Goal: Transaction & Acquisition: Purchase product/service

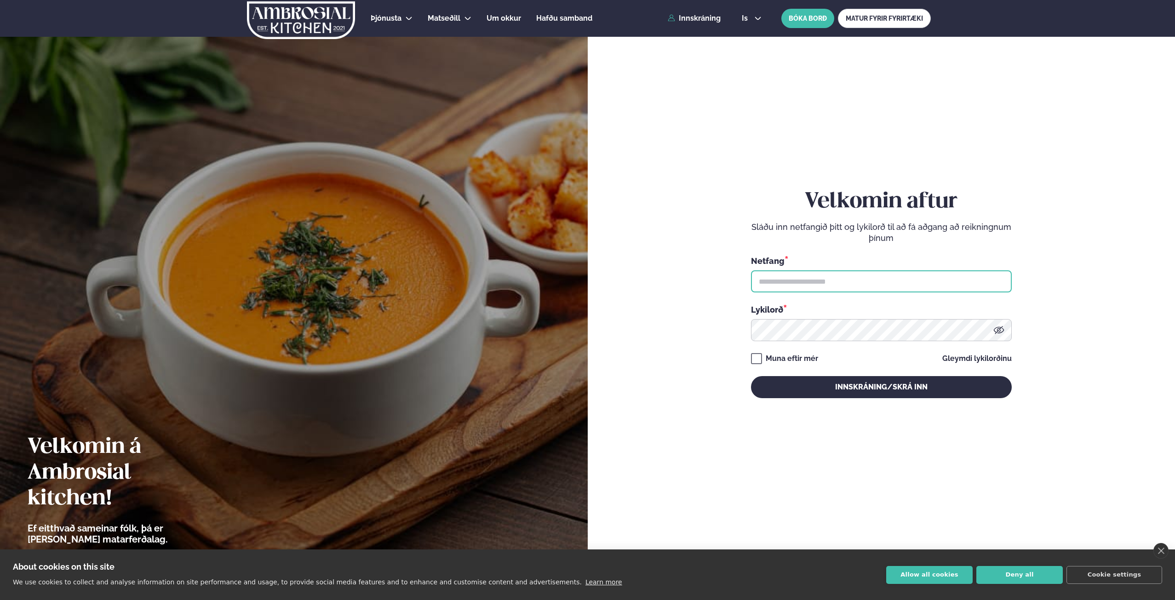
click at [818, 273] on input "text" at bounding box center [881, 281] width 261 height 22
type input "**********"
click at [751, 376] on button "Innskráning/Skrá inn" at bounding box center [881, 387] width 261 height 22
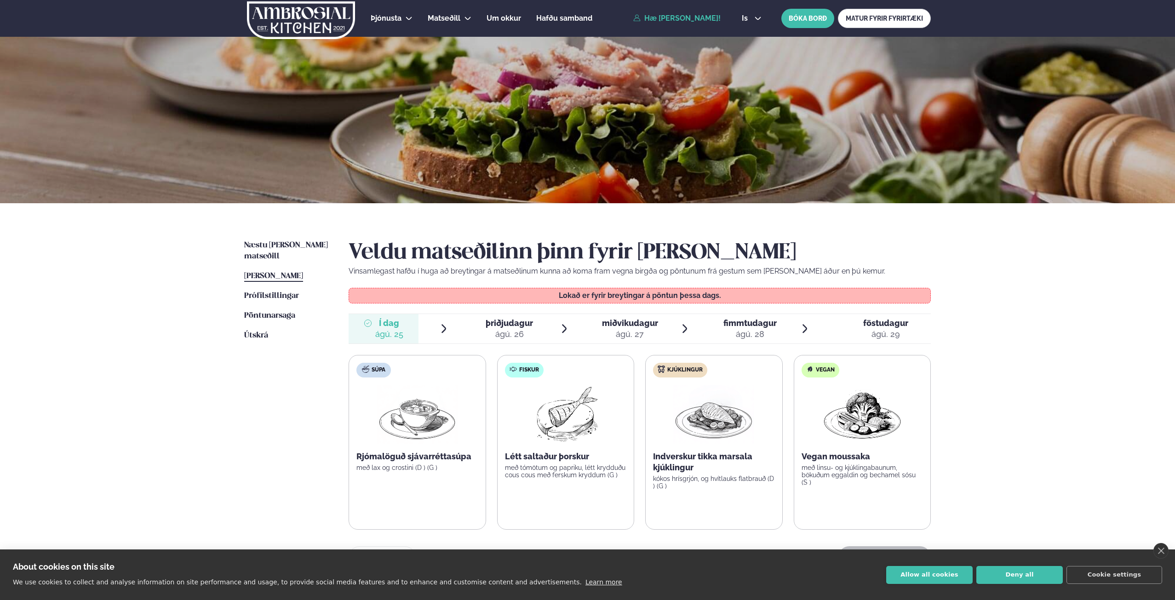
scroll to position [138, 0]
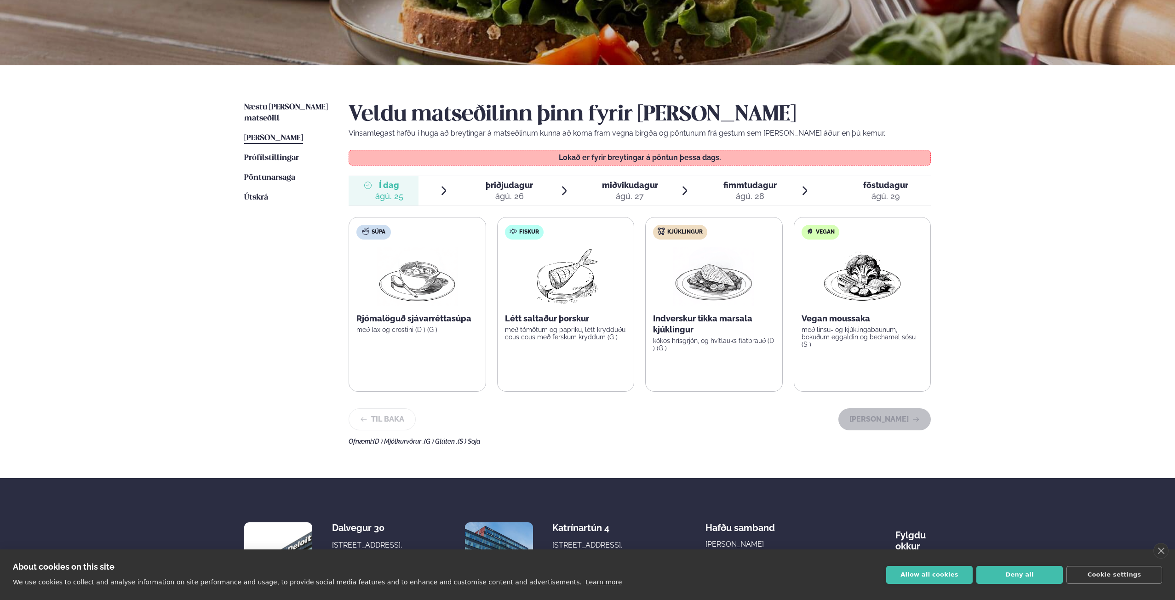
click at [281, 134] on span "[PERSON_NAME]" at bounding box center [273, 138] width 59 height 8
click at [490, 195] on div "ágú. 26" at bounding box center [509, 196] width 47 height 11
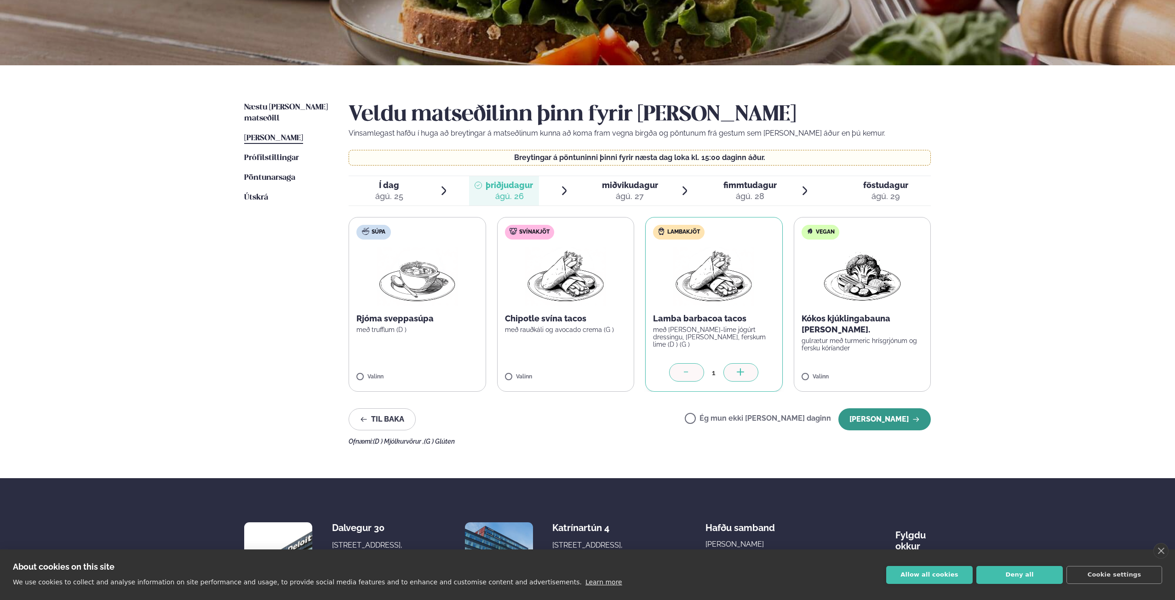
click at [898, 424] on button "[PERSON_NAME]" at bounding box center [884, 419] width 92 height 22
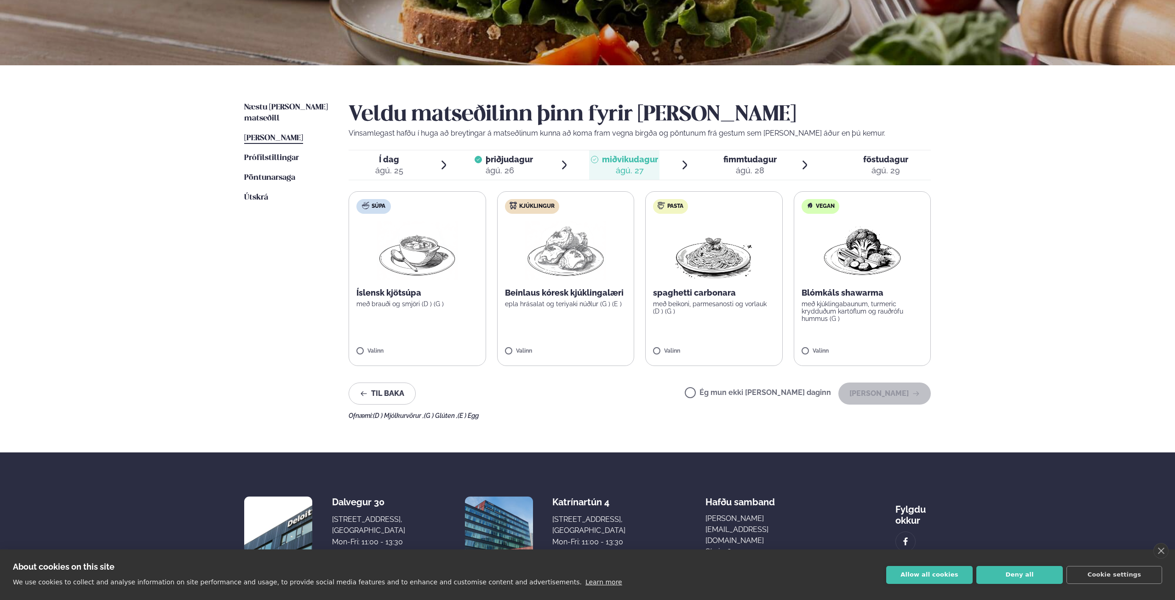
click at [515, 347] on label "Kjúklingur Beinlaus kóresk kjúklingalæri epla hrásalat og teriyaki núðlur (G ) …" at bounding box center [565, 278] width 137 height 175
click at [908, 391] on button "[PERSON_NAME]" at bounding box center [884, 394] width 92 height 22
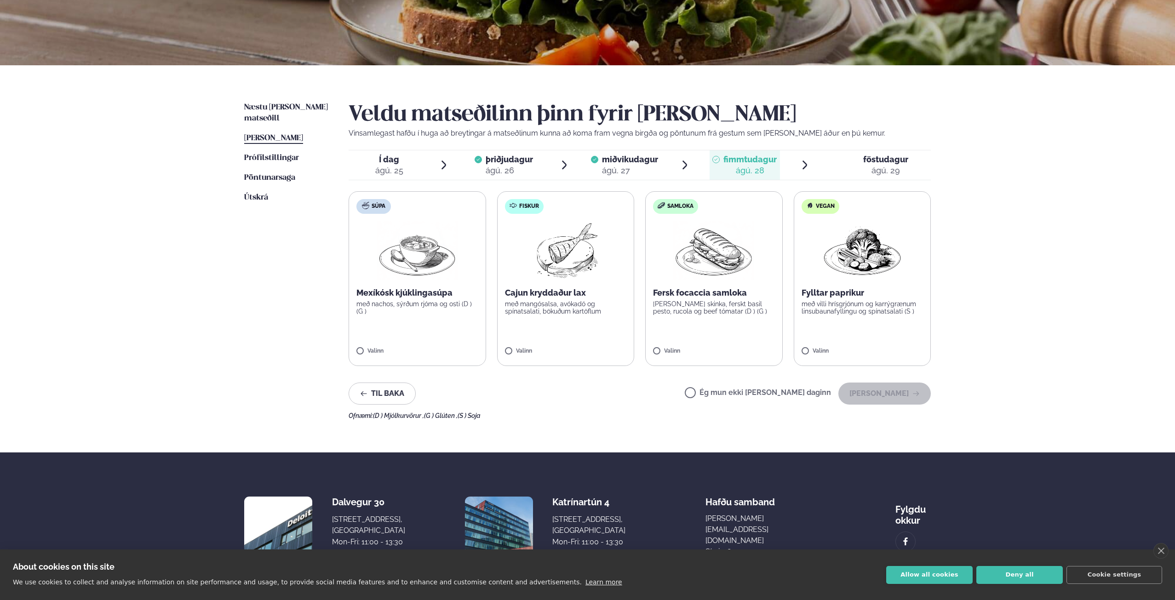
click at [521, 285] on label "Fiskur Cajun kryddaður lax með mangósalsa, avókadó og spínatsalati, bökuðum kar…" at bounding box center [565, 278] width 137 height 175
click at [914, 386] on button "[PERSON_NAME]" at bounding box center [884, 394] width 92 height 22
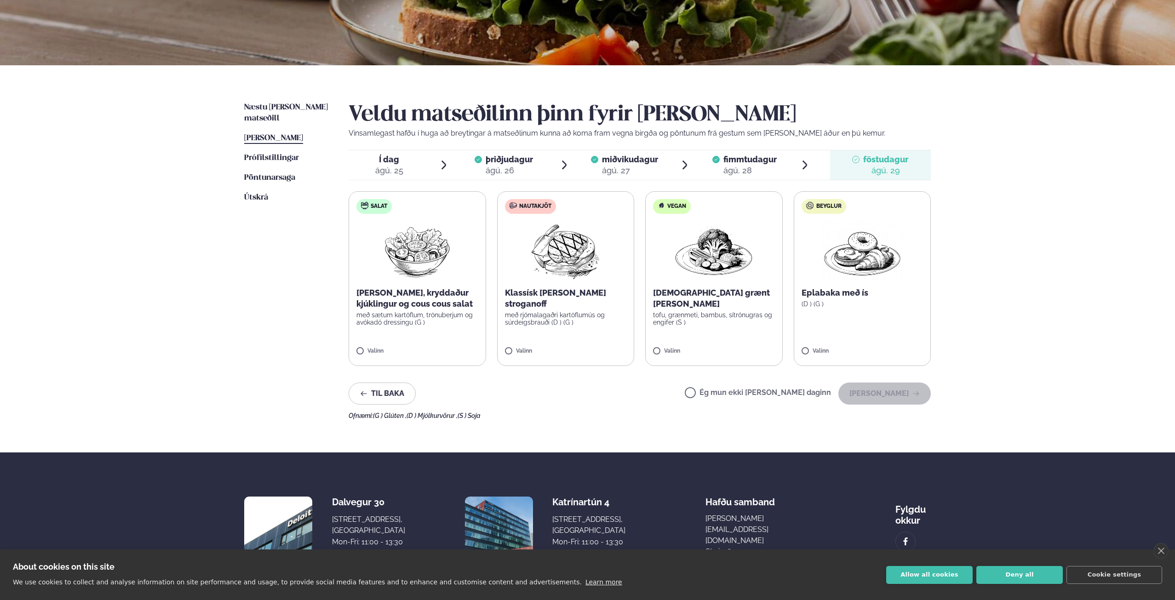
click at [552, 294] on p "Klassísk [PERSON_NAME] stroganoff" at bounding box center [566, 298] width 122 height 22
click at [947, 398] on div "Næstu [PERSON_NAME] matseðill Næsta vika [PERSON_NAME] matseðill [PERSON_NAME] …" at bounding box center [588, 258] width 742 height 387
click at [897, 395] on button "[PERSON_NAME]" at bounding box center [884, 394] width 92 height 22
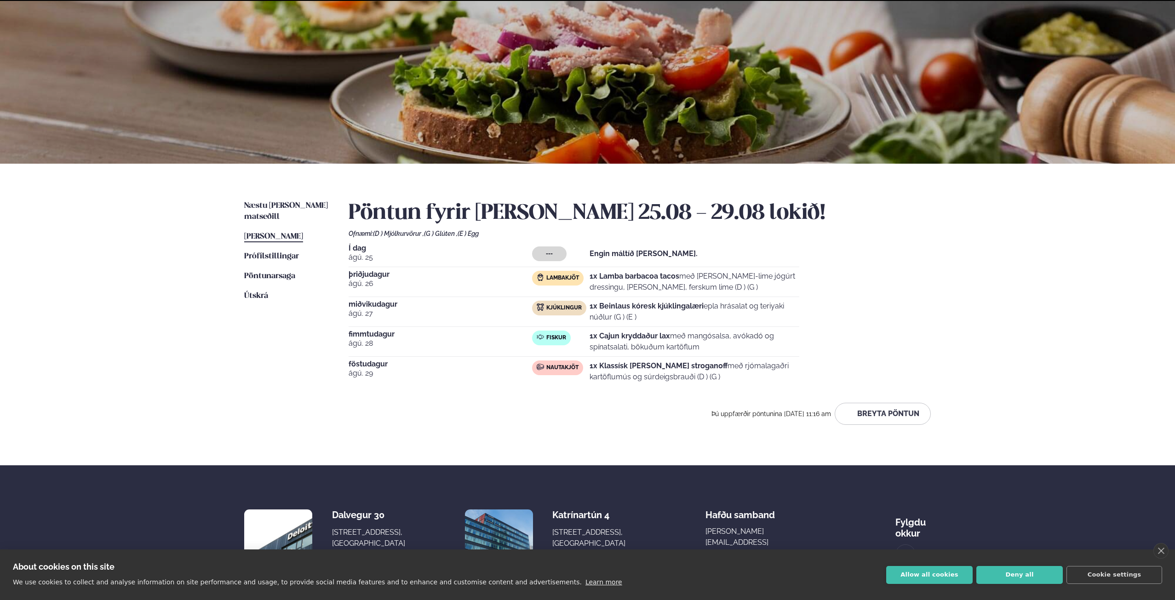
scroll to position [91, 0]
